Goal: Task Accomplishment & Management: Manage account settings

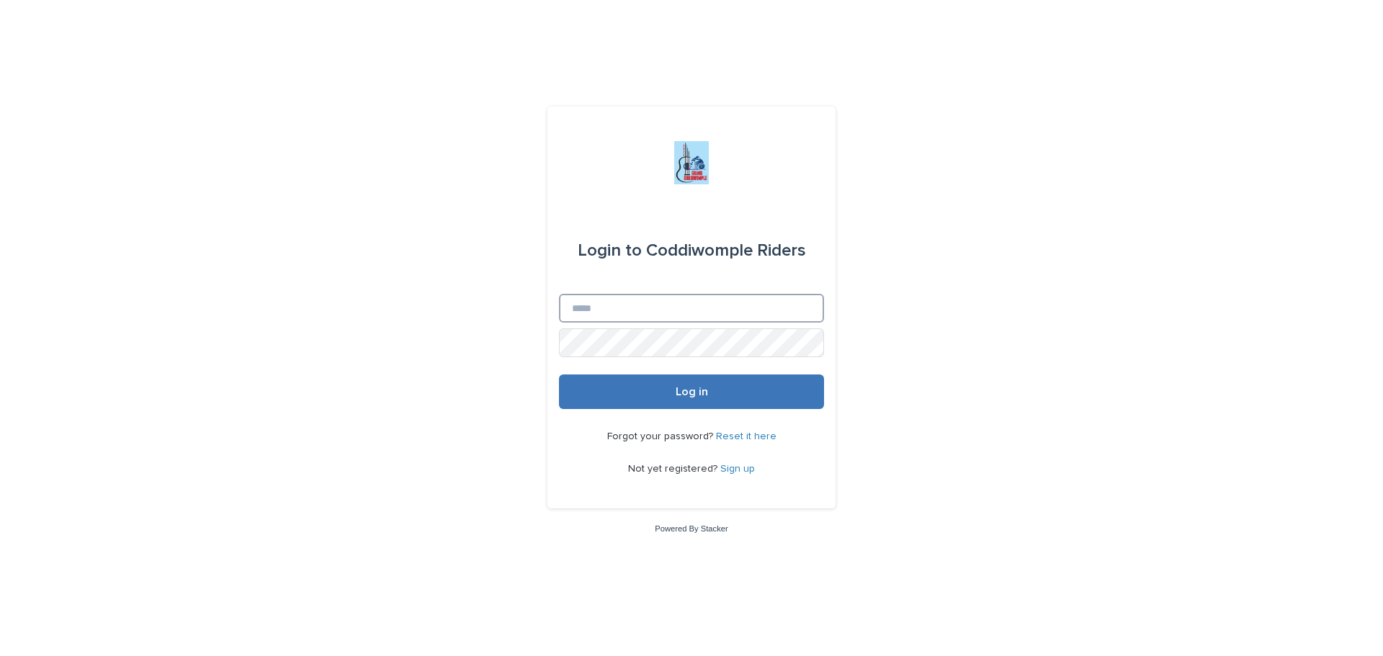
type input "**********"
click at [657, 396] on button "Log in" at bounding box center [691, 391] width 265 height 35
